Goal: Check status: Check status

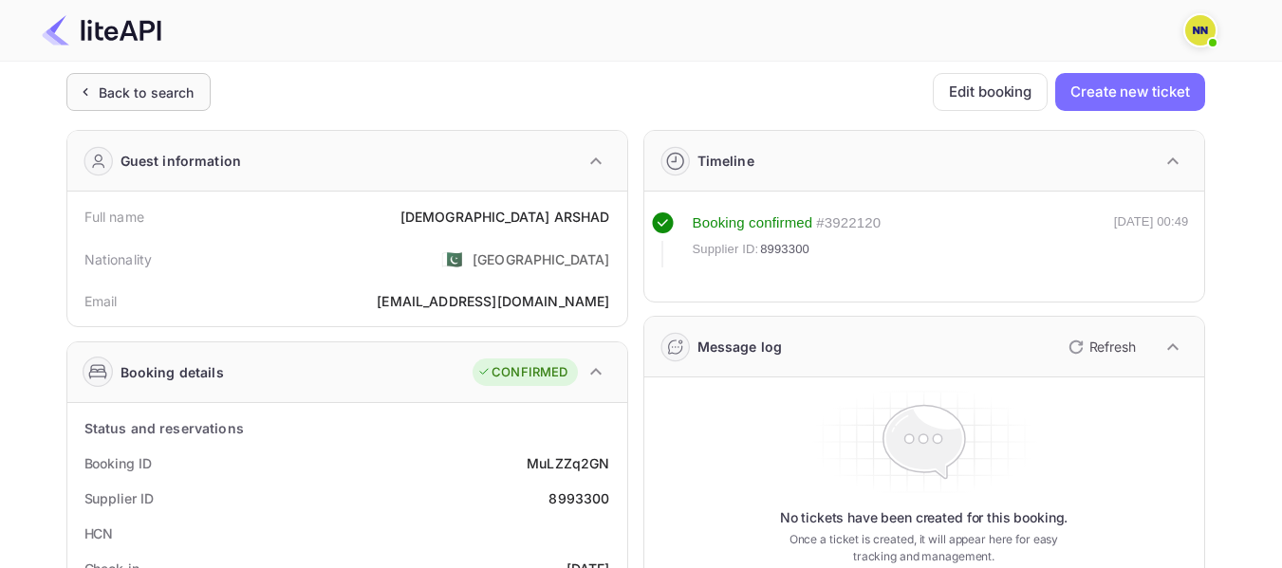
drag, startPoint x: 95, startPoint y: 67, endPoint x: 109, endPoint y: 106, distance: 41.4
click at [109, 108] on div "Back to search" at bounding box center [138, 92] width 144 height 38
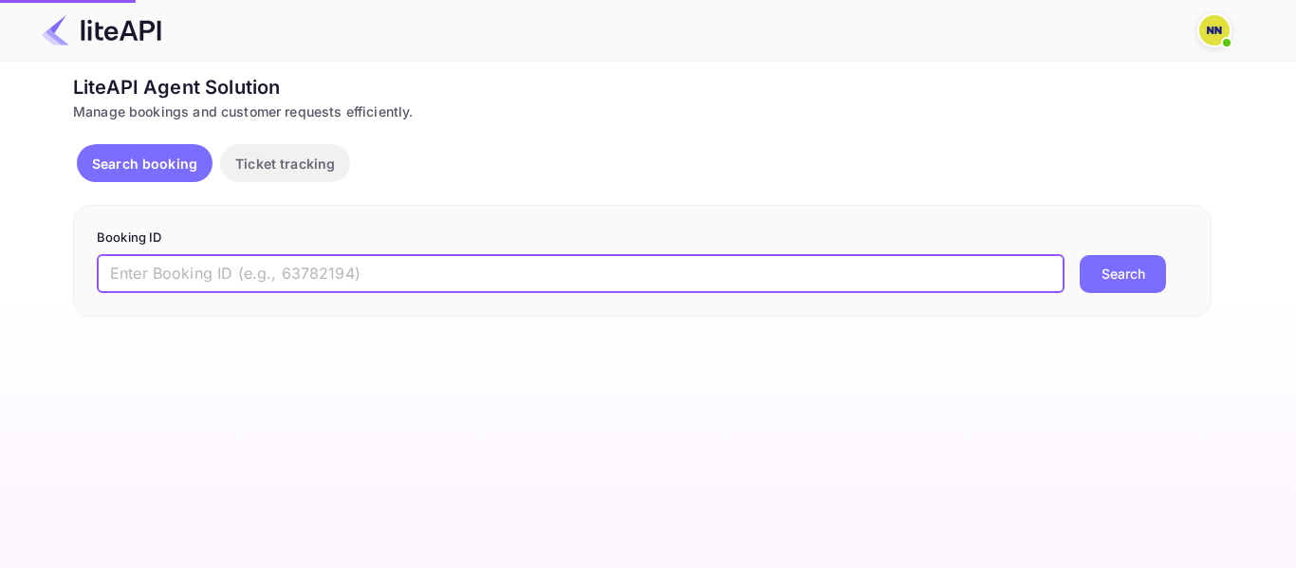
click at [159, 273] on input "text" at bounding box center [581, 274] width 968 height 38
paste input "8975987"
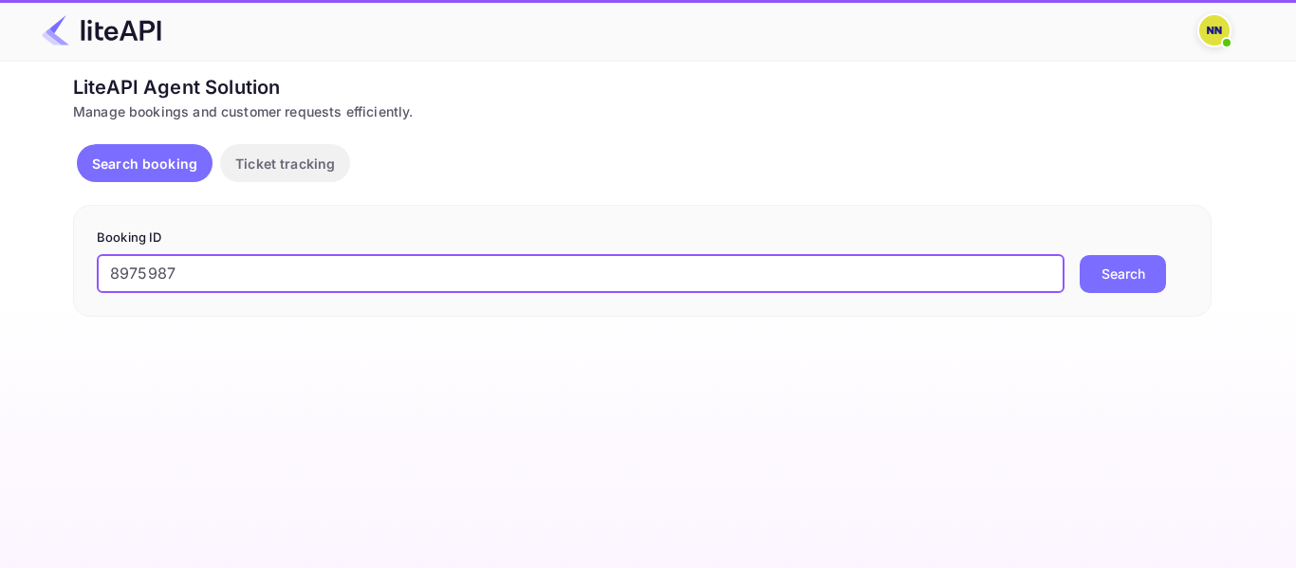
type input "8975987"
click at [1094, 272] on button "Search" at bounding box center [1123, 274] width 86 height 38
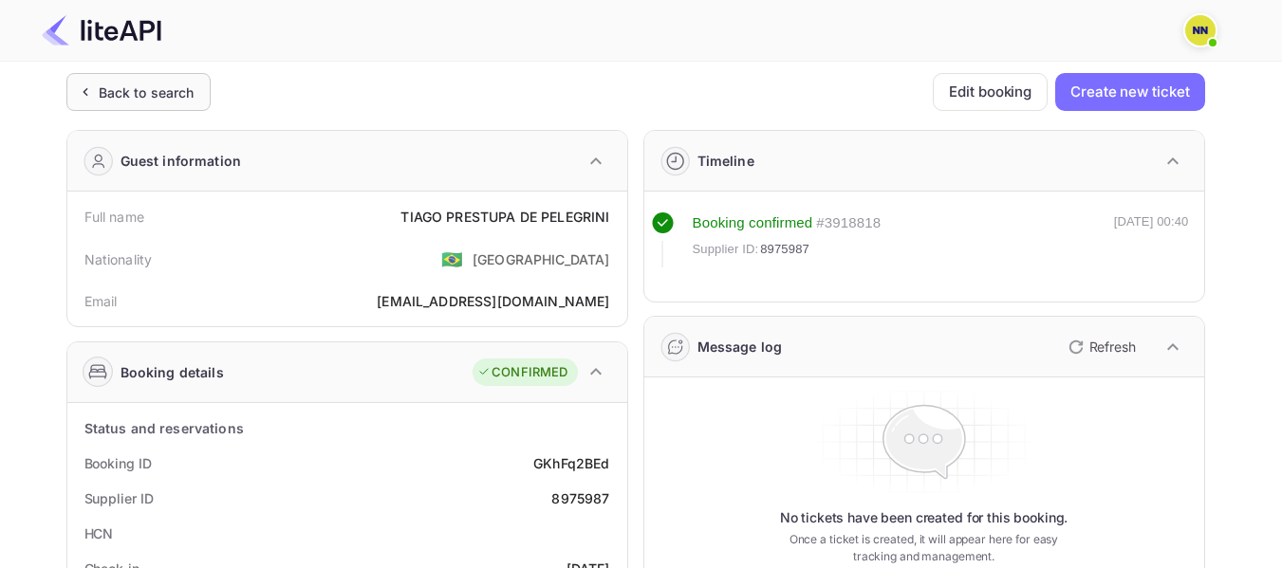
click at [140, 88] on div "Back to search" at bounding box center [147, 93] width 96 height 20
